Goal: Information Seeking & Learning: Learn about a topic

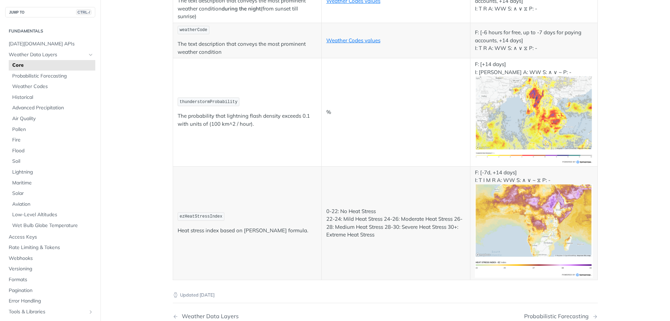
scroll to position [3770, 0]
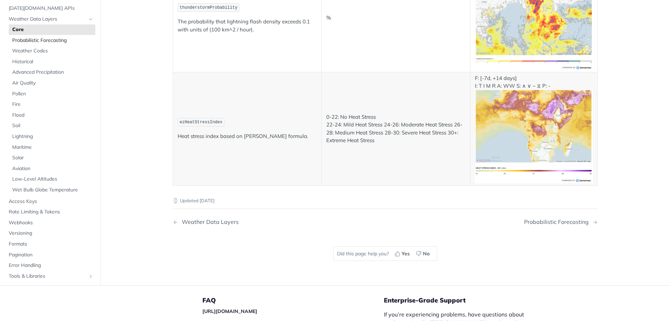
click at [47, 37] on span "Probabilistic Forecasting" at bounding box center [52, 40] width 81 height 7
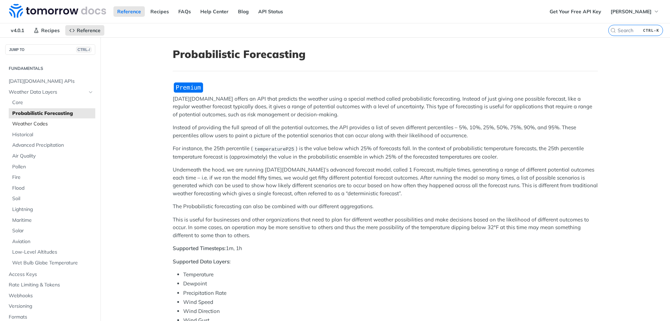
click at [27, 124] on span "Weather Codes" at bounding box center [52, 123] width 81 height 7
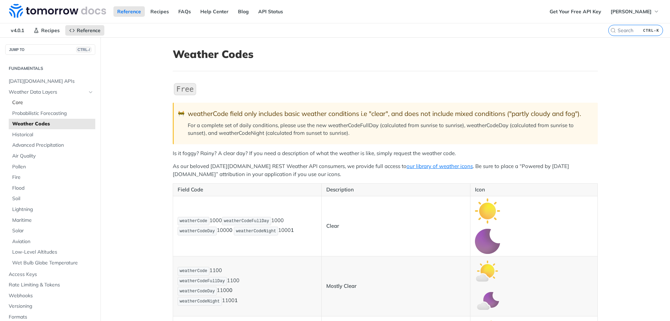
click at [24, 104] on span "Core" at bounding box center [52, 102] width 81 height 7
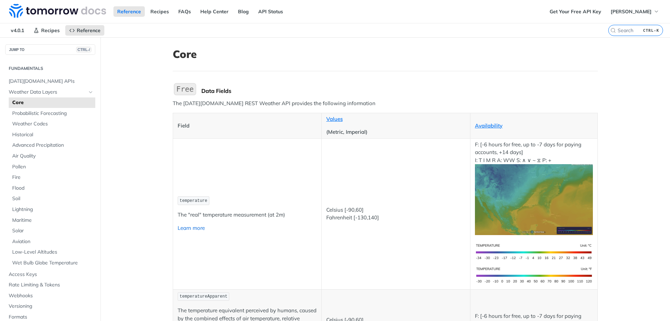
click at [189, 230] on link "Learn more" at bounding box center [191, 227] width 27 height 7
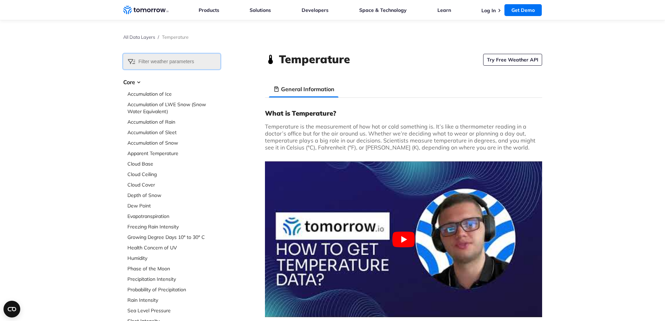
click at [148, 63] on input "text" at bounding box center [171, 61] width 97 height 15
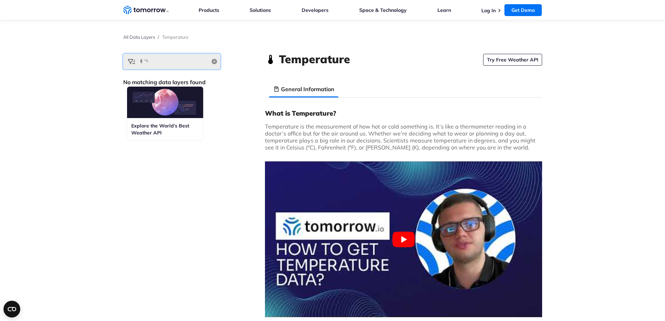
type input "ㅔ"
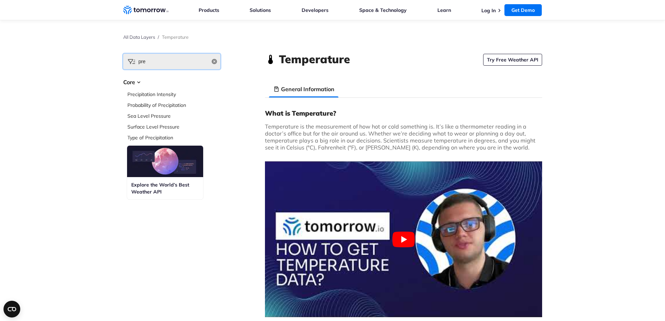
type input "pre"
click at [167, 87] on li "Core Accumulation of Ice Accumulation of LWE Snow (Snow Water Equivalent) Accum…" at bounding box center [171, 109] width 97 height 63
click at [161, 90] on li "Precipitation Intensity" at bounding box center [173, 93] width 93 height 7
click at [158, 94] on link "Precipitation Intensity" at bounding box center [151, 94] width 49 height 6
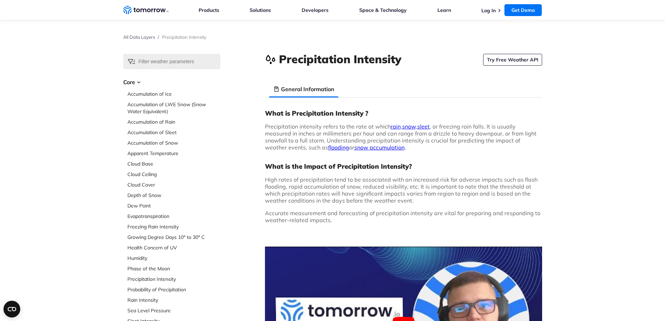
click at [157, 108] on link "Accumulation of LWE Snow (Snow Water Equivalent)" at bounding box center [173, 108] width 93 height 14
click at [140, 38] on link "All Data Layers" at bounding box center [139, 37] width 32 height 6
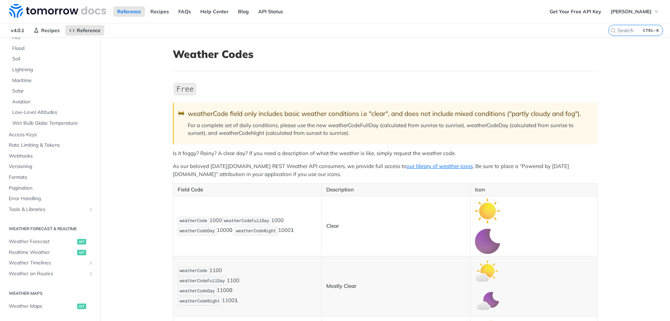
scroll to position [175, 0]
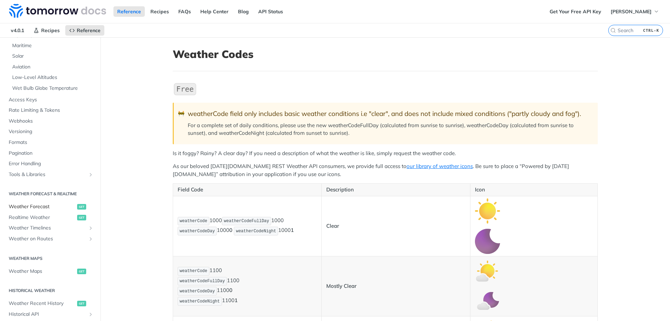
click at [42, 208] on span "Weather Forecast" at bounding box center [42, 206] width 67 height 7
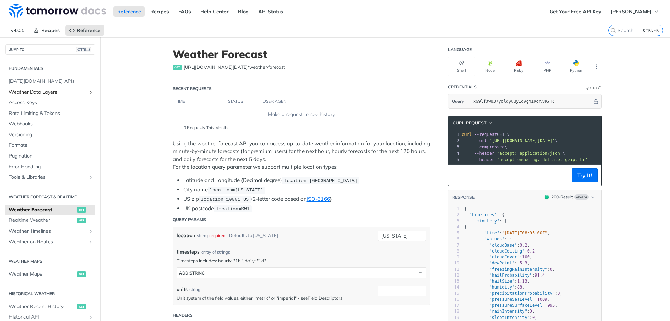
click at [26, 88] on link "Weather Data Layers" at bounding box center [50, 92] width 90 height 10
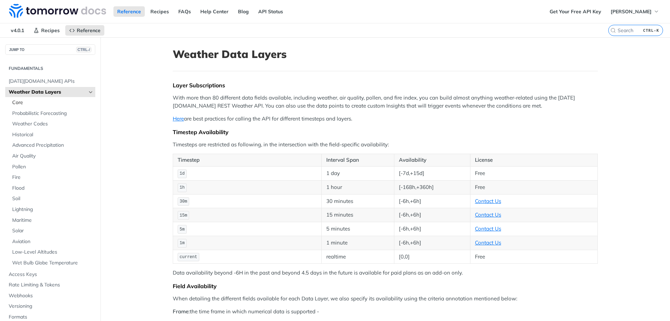
click at [22, 100] on span "Core" at bounding box center [52, 102] width 81 height 7
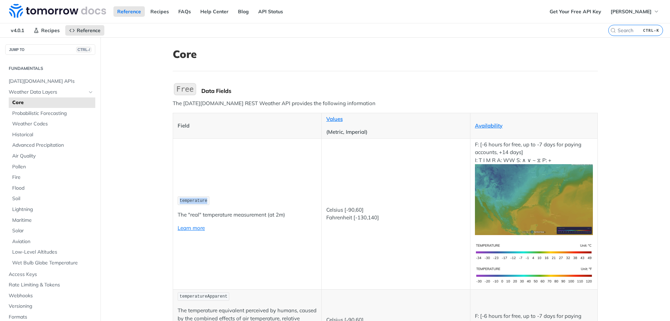
drag, startPoint x: 205, startPoint y: 199, endPoint x: 176, endPoint y: 199, distance: 29.7
click at [178, 199] on p "temperature" at bounding box center [247, 200] width 139 height 10
copy span "temperature"
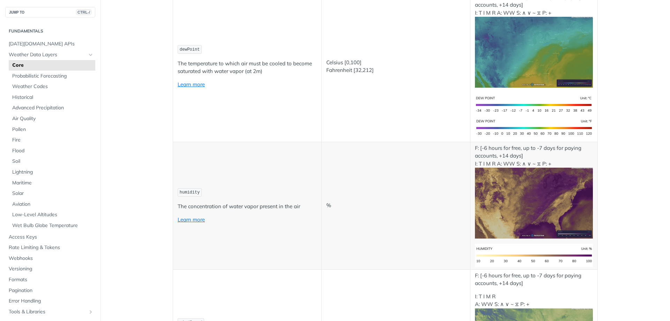
scroll to position [384, 0]
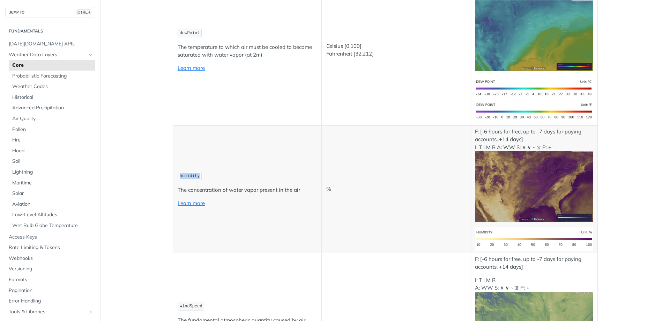
drag, startPoint x: 197, startPoint y: 177, endPoint x: 173, endPoint y: 175, distance: 24.6
click at [173, 175] on td "humidity The concentration of water vapor present in the air Learn more" at bounding box center [247, 188] width 149 height 127
copy span "humidity"
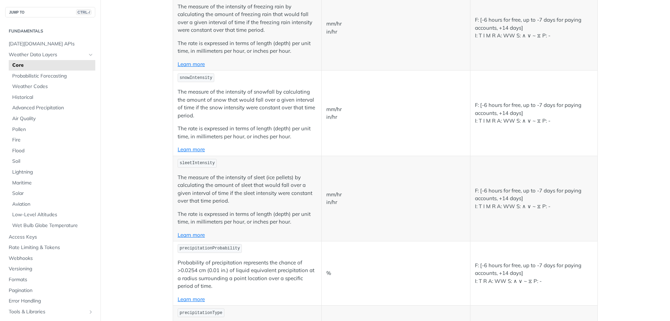
scroll to position [1187, 0]
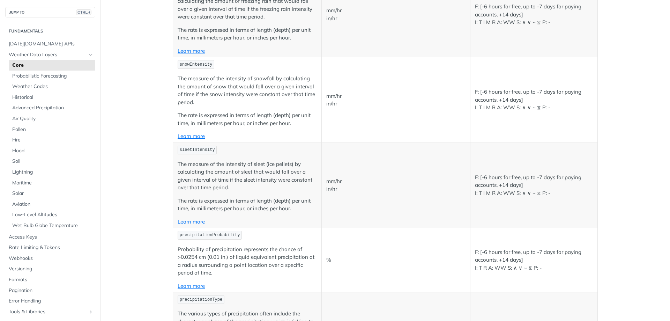
drag, startPoint x: 226, startPoint y: 142, endPoint x: 168, endPoint y: 142, distance: 57.9
drag, startPoint x: 225, startPoint y: 140, endPoint x: 175, endPoint y: 141, distance: 49.9
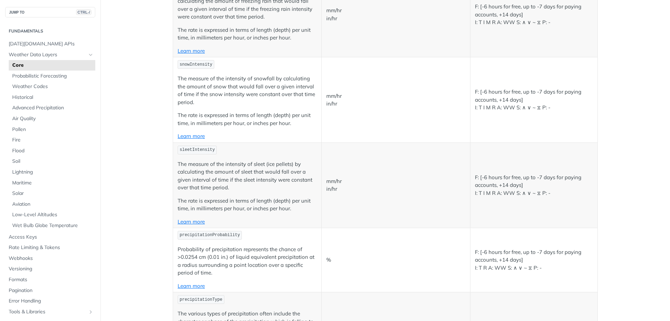
drag, startPoint x: 237, startPoint y: 144, endPoint x: 178, endPoint y: 143, distance: 58.3
copy span "recipitationIntensity"
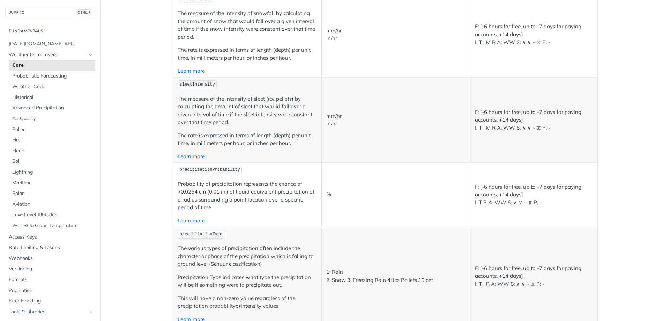
scroll to position [1257, 0]
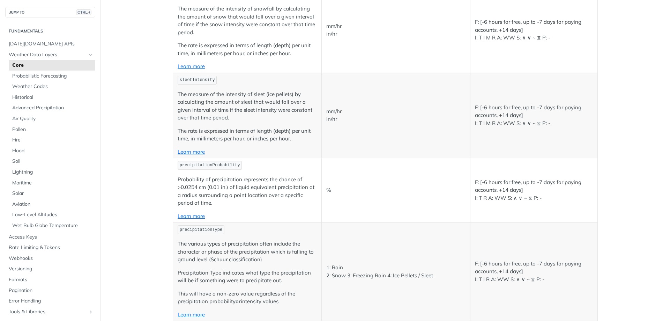
drag, startPoint x: 207, startPoint y: 211, endPoint x: 177, endPoint y: 214, distance: 29.8
copy span "rainIntensity"
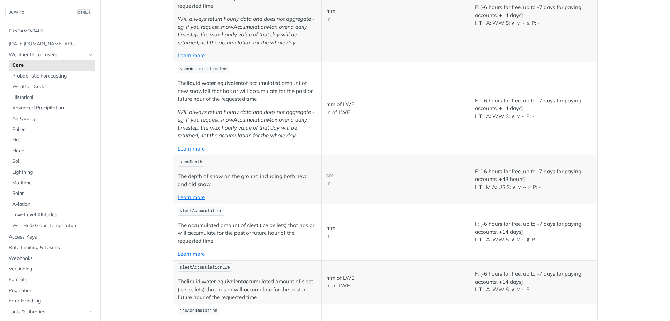
scroll to position [1676, 0]
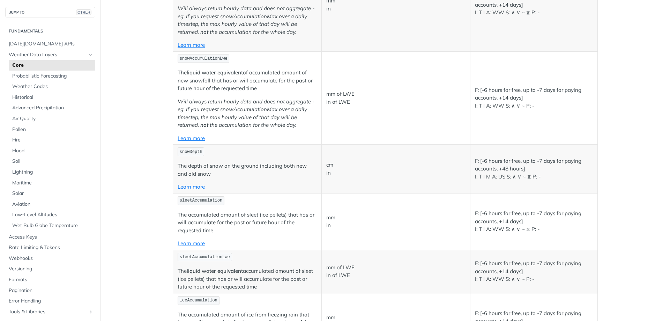
drag, startPoint x: 217, startPoint y: 199, endPoint x: 175, endPoint y: 199, distance: 42.2
copy span "precipitationType"
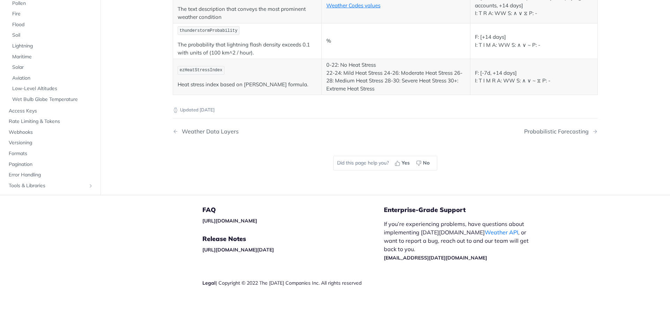
scroll to position [3456, 0]
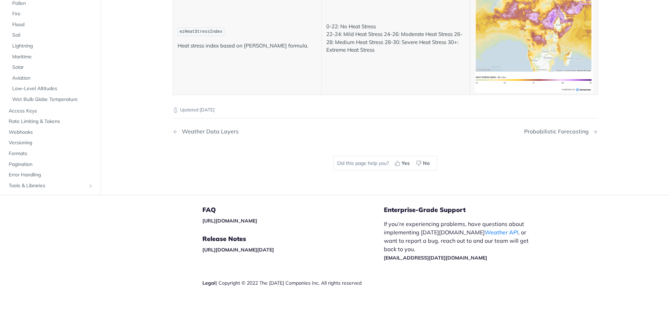
drag, startPoint x: 222, startPoint y: 119, endPoint x: 173, endPoint y: 119, distance: 48.2
copy span "weatherCodeFullDay"
drag, startPoint x: 231, startPoint y: 248, endPoint x: 175, endPoint y: 246, distance: 56.6
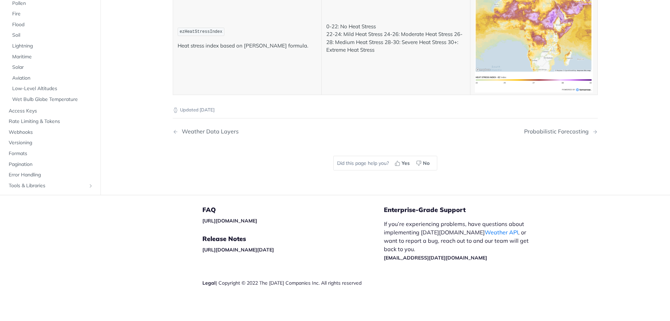
copy span "thunderstormProbability"
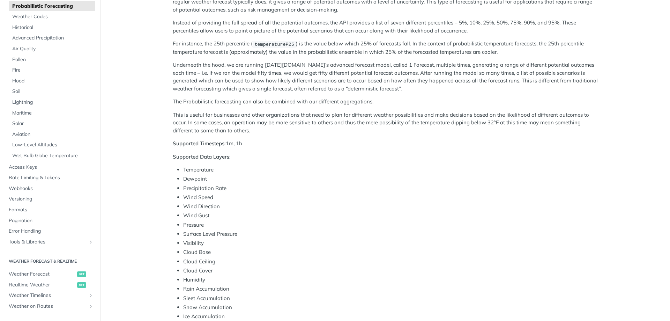
scroll to position [244, 0]
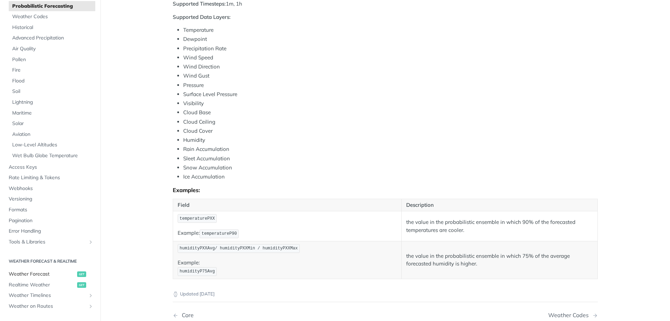
click at [44, 276] on span "Weather Forecast" at bounding box center [42, 274] width 67 height 7
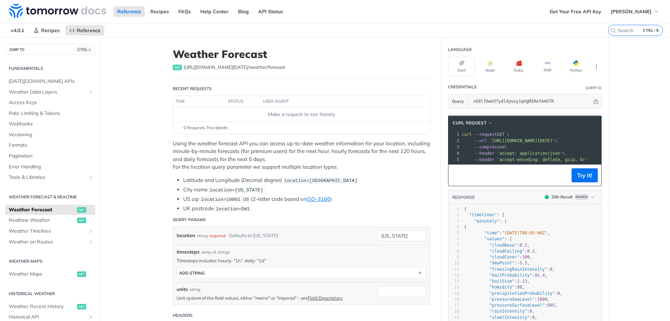
click at [258, 69] on span "[URL][DOMAIN_NAME][DATE] /weather/forecast" at bounding box center [235, 67] width 102 height 7
drag, startPoint x: 276, startPoint y: 64, endPoint x: 179, endPoint y: 73, distance: 97.1
click at [179, 73] on header "Weather Forecast get [URL][DOMAIN_NAME][DATE] /weather/forecast" at bounding box center [302, 63] width 258 height 30
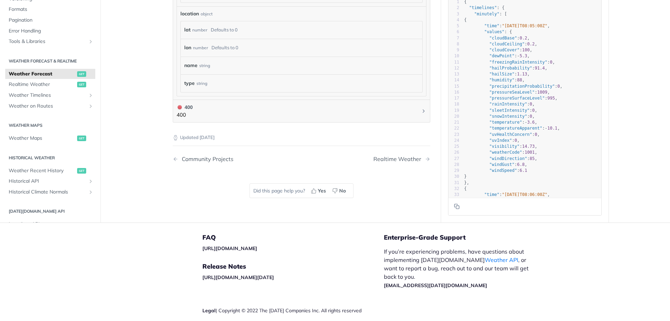
scroll to position [700, 0]
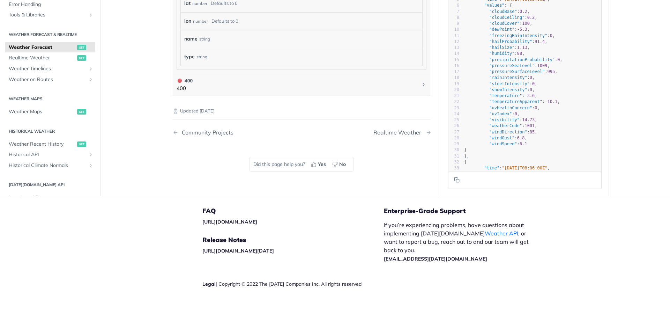
click at [423, 130] on link "Realtime Weather" at bounding box center [402, 132] width 57 height 7
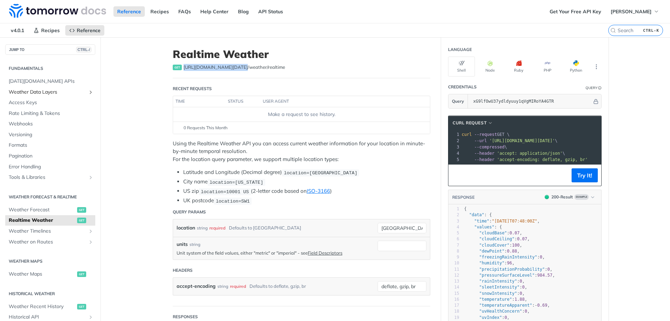
click at [51, 94] on span "Weather Data Layers" at bounding box center [47, 92] width 77 height 7
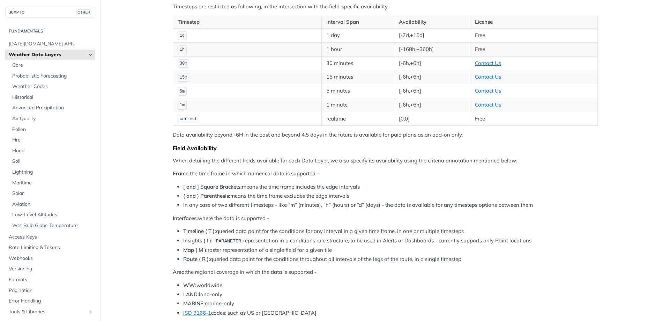
scroll to position [140, 0]
click at [18, 67] on span "Core" at bounding box center [52, 65] width 81 height 7
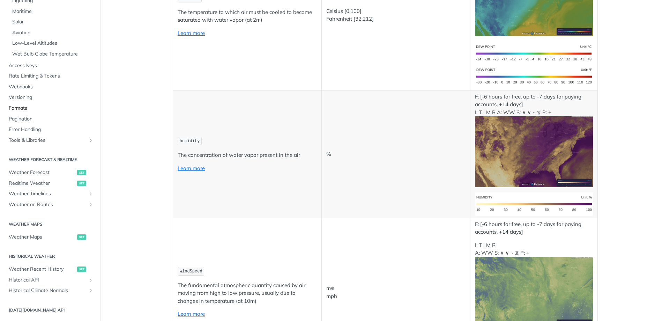
scroll to position [175, 0]
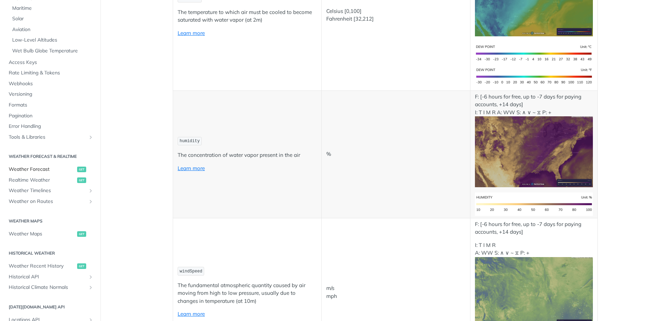
click at [17, 168] on span "Weather Forecast" at bounding box center [42, 169] width 67 height 7
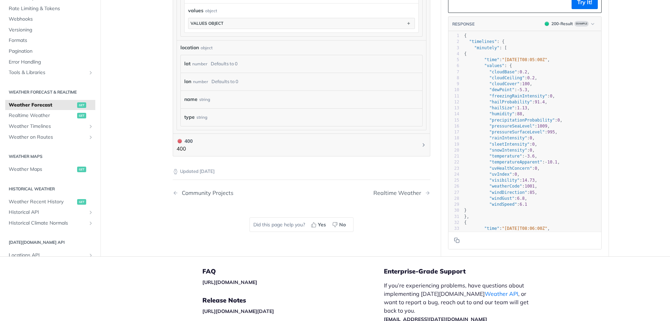
scroll to position [663, 0]
